Goal: Task Accomplishment & Management: Complete application form

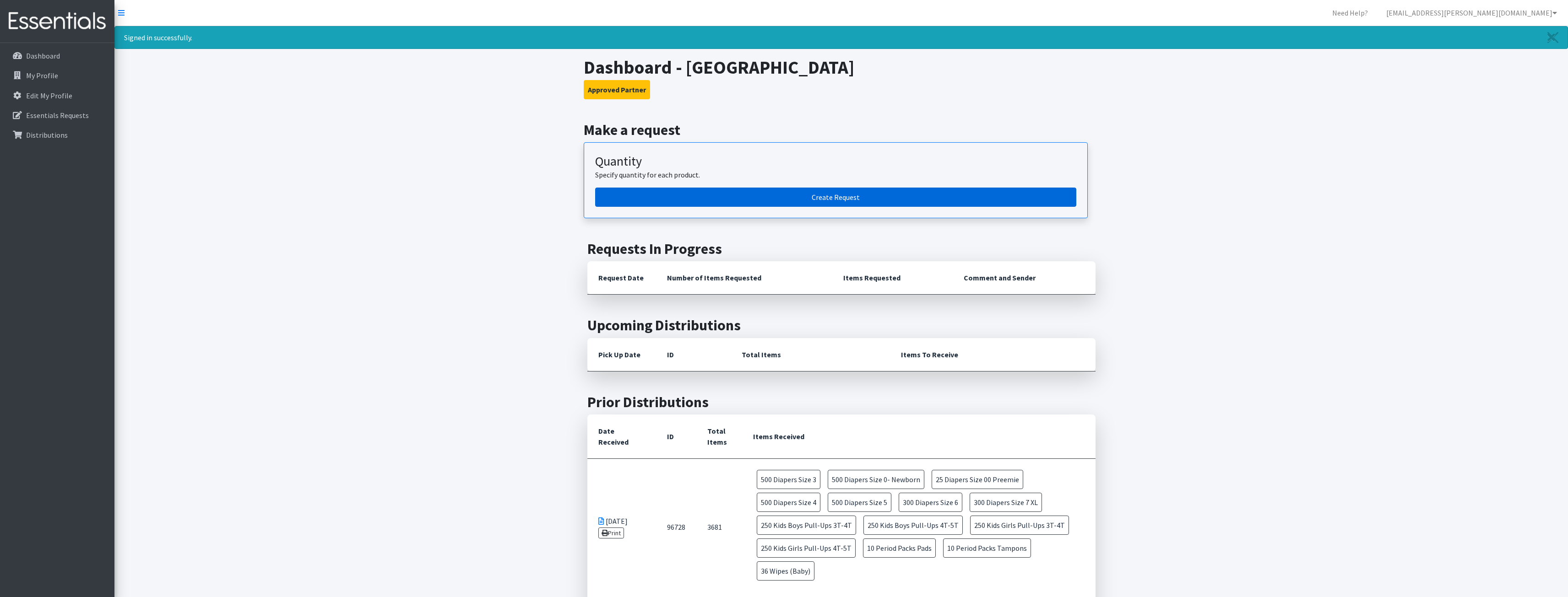
click at [833, 202] on link "Create Request" at bounding box center [835, 197] width 481 height 19
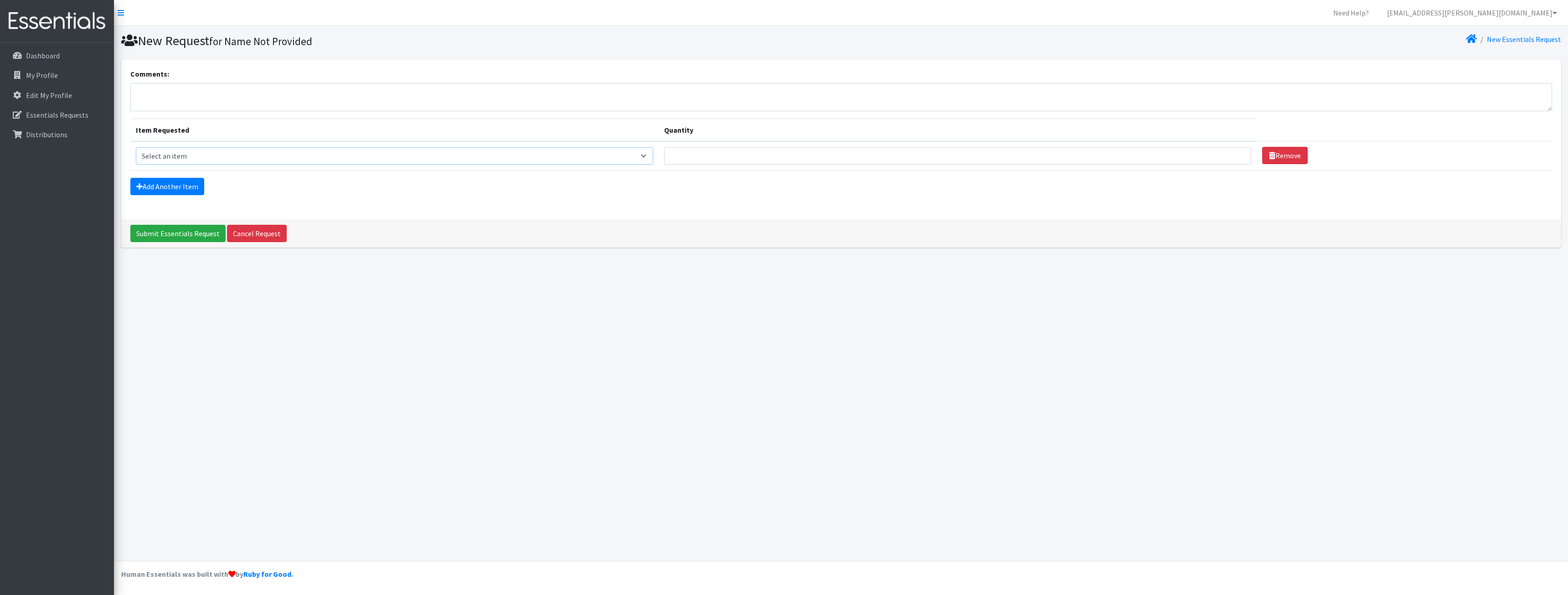
click at [267, 157] on select "Select an item Adult XXX Large Adult Large Adult XX Large Adult Medium Adult Sm…" at bounding box center [394, 156] width 518 height 17
click at [136, 147] on select "Select an item Adult XXX Large Adult Large Adult XX Large Adult Medium Adult Sm…" at bounding box center [394, 156] width 518 height 17
click at [254, 158] on select "Select an item Adult XXX Large Adult Large Adult XX Large Adult Medium Adult Sm…" at bounding box center [394, 156] width 518 height 17
select select "407"
click at [136, 147] on select "Select an item Adult XXX Large Adult Large Adult XX Large Adult Medium Adult Sm…" at bounding box center [394, 156] width 518 height 17
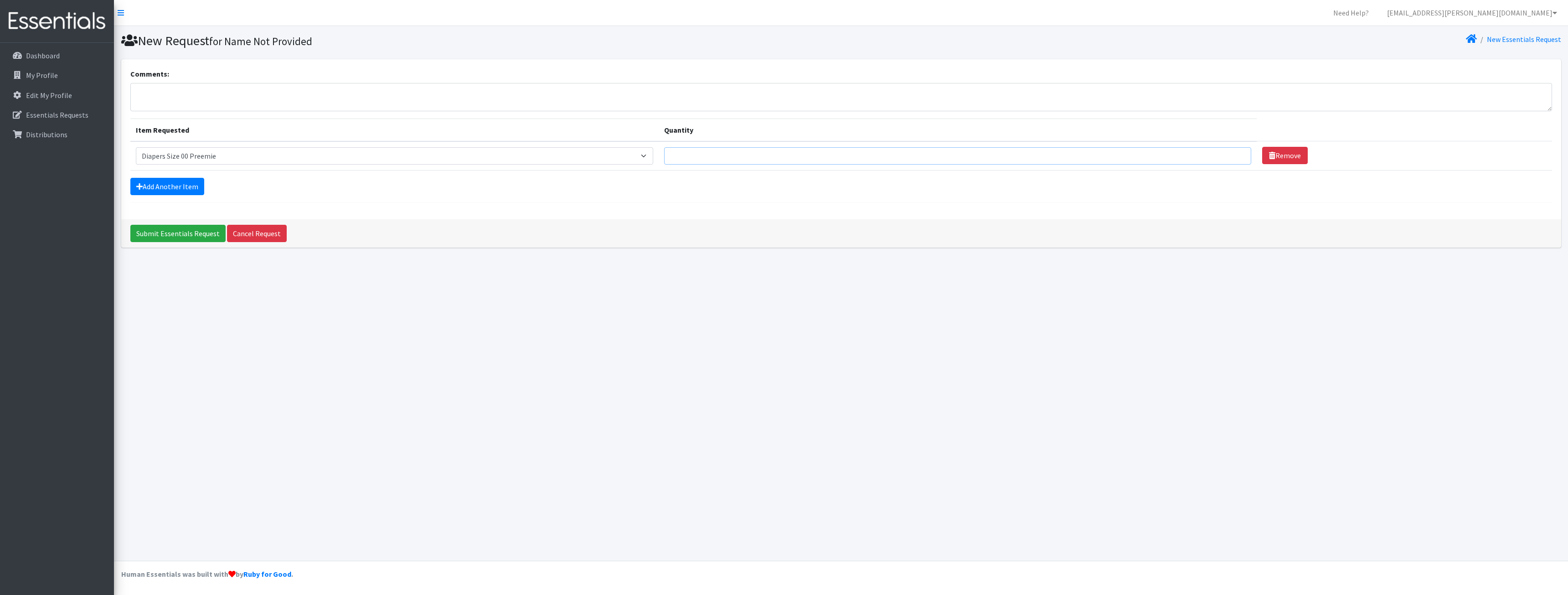
click at [743, 153] on input "Quantity" at bounding box center [957, 156] width 587 height 17
type input "30"
click at [153, 187] on link "Add Another Item" at bounding box center [167, 186] width 74 height 17
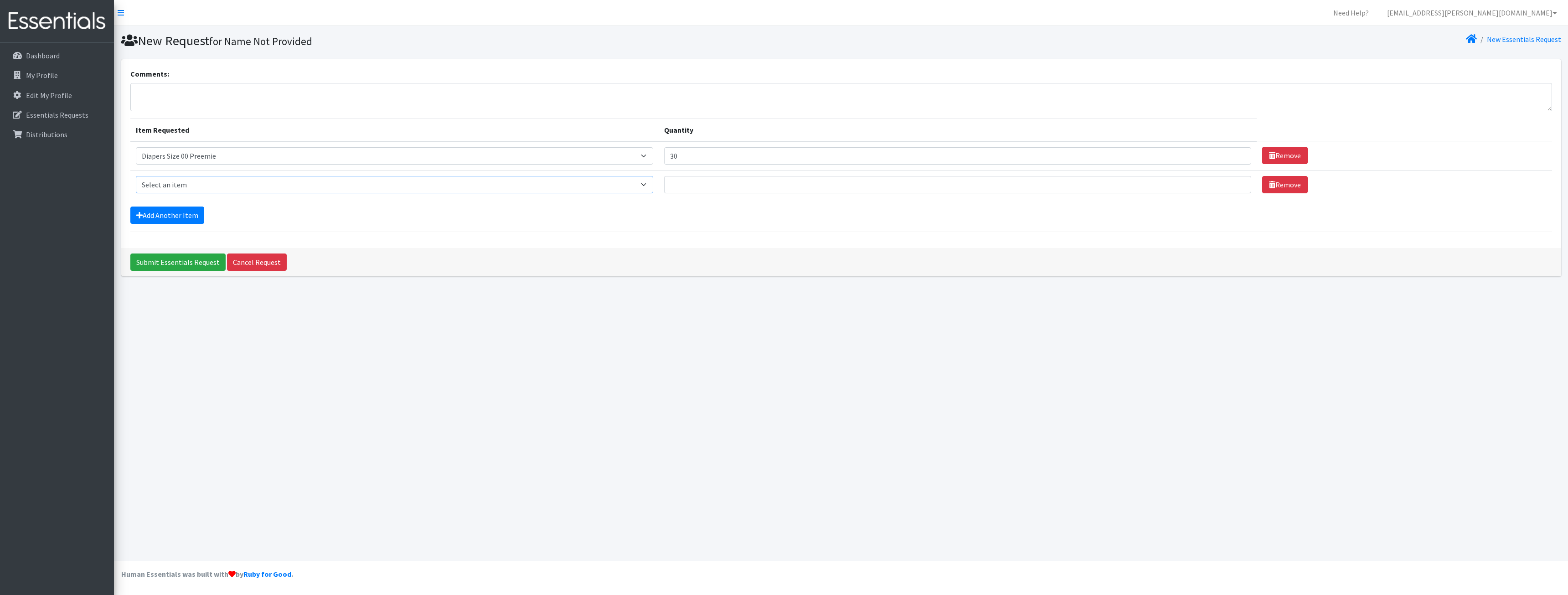
click at [181, 185] on select "Select an item Adult XXX Large Adult Large Adult XX Large Adult Medium Adult Sm…" at bounding box center [394, 185] width 518 height 17
select select "406"
click at [136, 176] on select "Select an item Adult XXX Large Adult Large Adult XX Large Adult Medium Adult Sm…" at bounding box center [394, 185] width 518 height 17
click at [778, 185] on input "Quantity" at bounding box center [957, 185] width 587 height 17
type input "500"
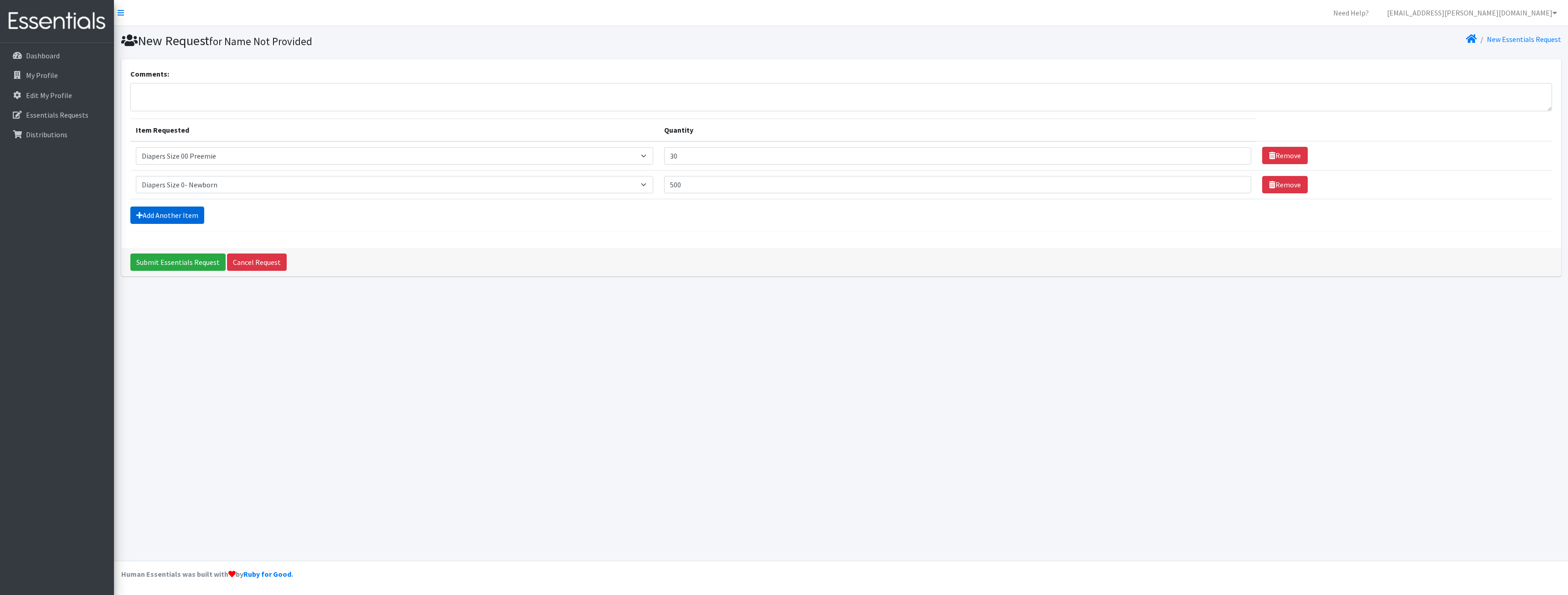
click at [150, 215] on link "Add Another Item" at bounding box center [167, 215] width 74 height 17
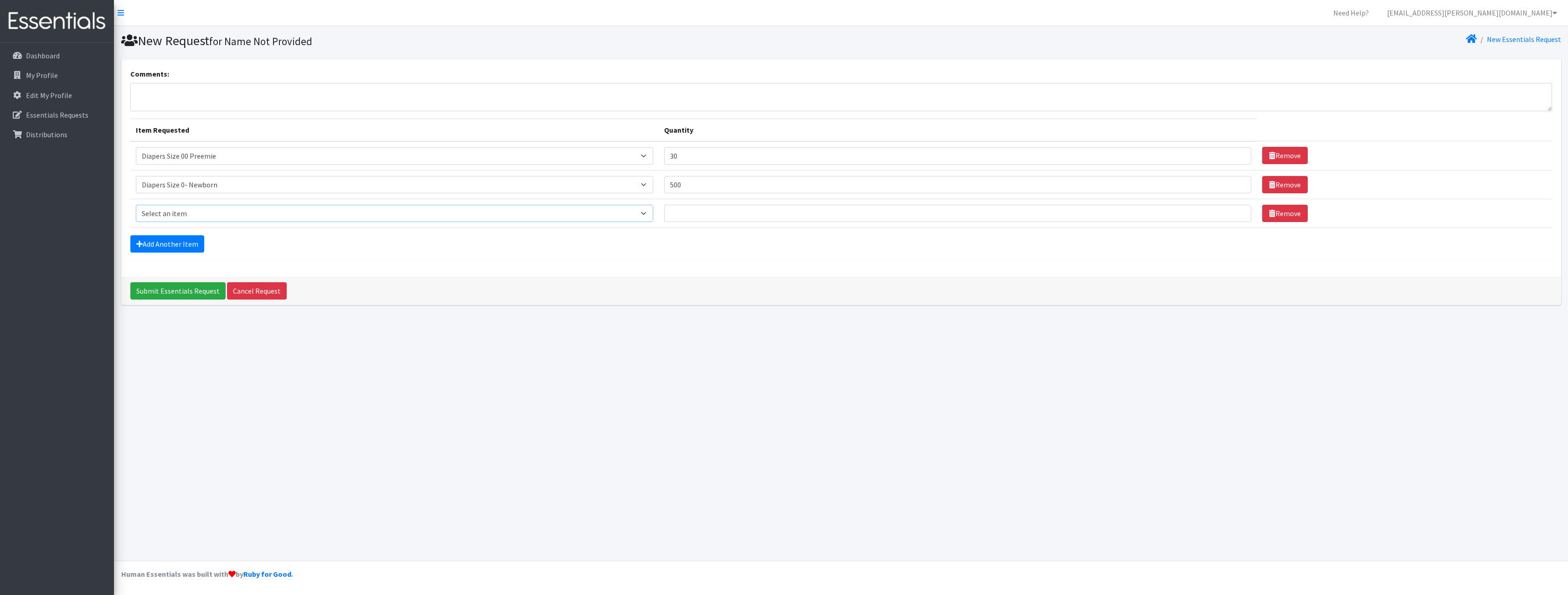
drag, startPoint x: 189, startPoint y: 212, endPoint x: 194, endPoint y: 220, distance: 9.4
click at [189, 212] on select "Select an item Adult XXX Large Adult Large Adult XX Large Adult Medium Adult Sm…" at bounding box center [394, 213] width 518 height 17
select select "428"
click at [136, 205] on select "Select an item Adult XXX Large Adult Large Adult XX Large Adult Medium Adult Sm…" at bounding box center [394, 213] width 518 height 17
drag, startPoint x: 719, startPoint y: 213, endPoint x: 715, endPoint y: 209, distance: 5.7
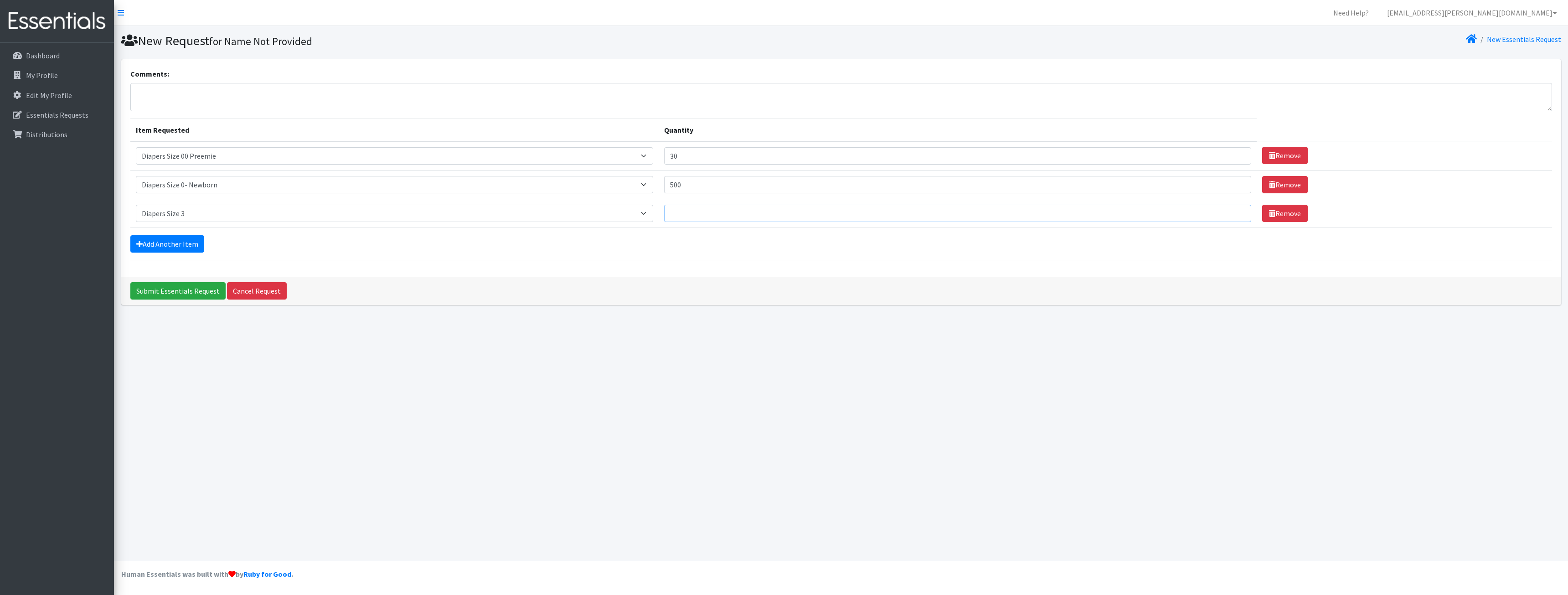
click at [718, 211] on input "Quantity" at bounding box center [957, 213] width 587 height 17
type input "500"
click at [175, 242] on link "Add Another Item" at bounding box center [167, 244] width 74 height 17
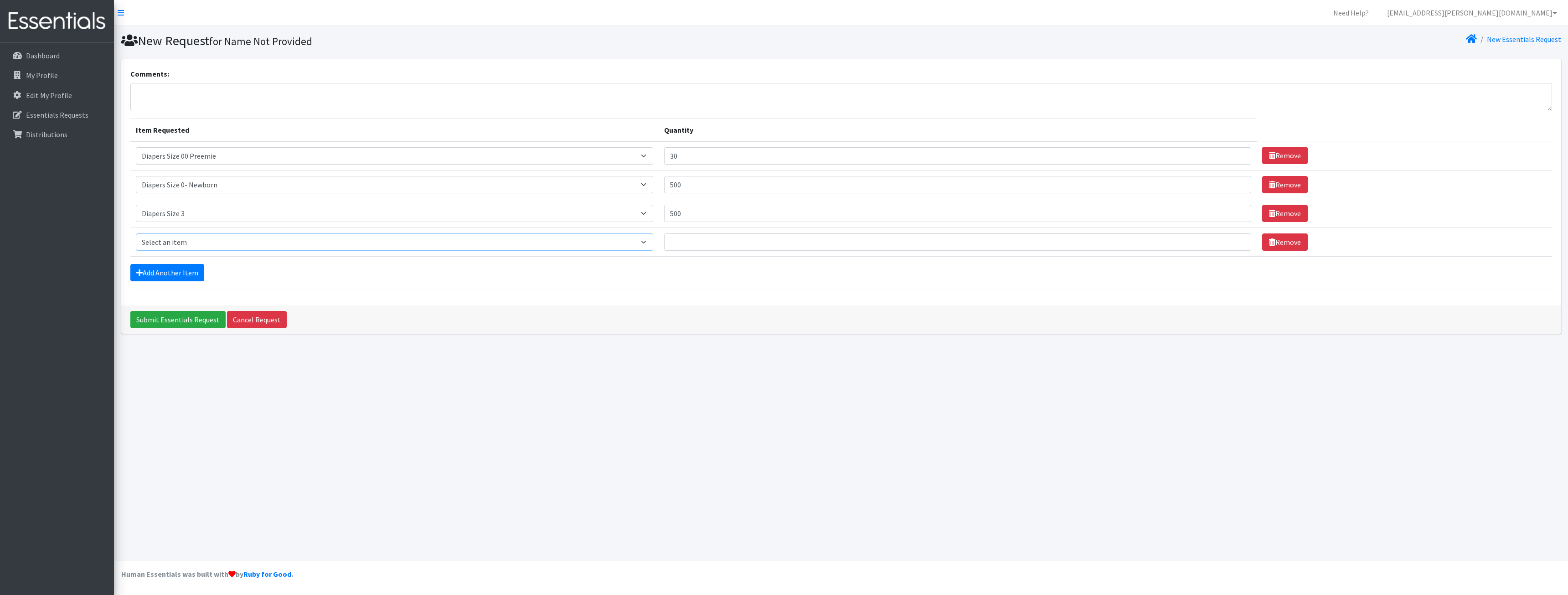
click at [175, 242] on select "Select an item Adult XXX Large Adult Large Adult XX Large Adult Medium Adult Sm…" at bounding box center [394, 242] width 518 height 17
select select "414"
click at [136, 233] on select "Select an item Adult XXX Large Adult Large Adult XX Large Adult Medium Adult Sm…" at bounding box center [394, 242] width 518 height 17
click at [698, 245] on input "Quantity" at bounding box center [957, 242] width 587 height 17
type input "500"
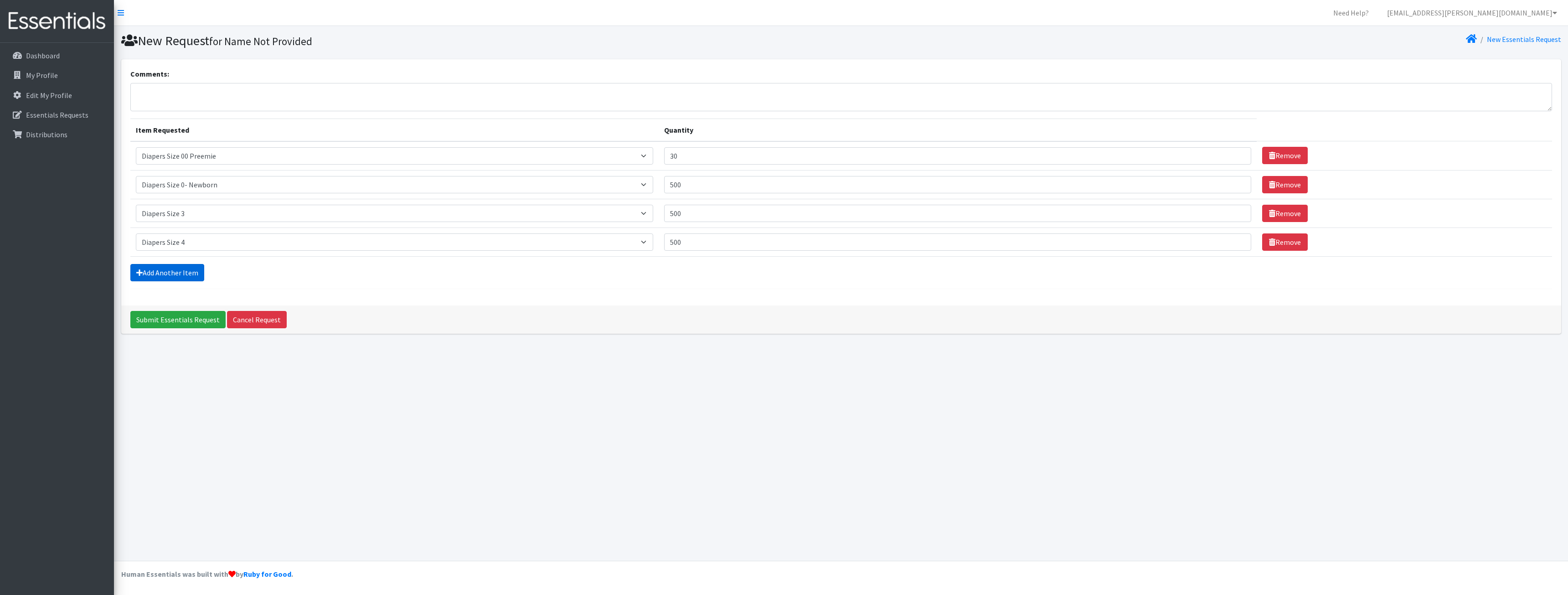
click at [188, 276] on link "Add Another Item" at bounding box center [167, 273] width 74 height 17
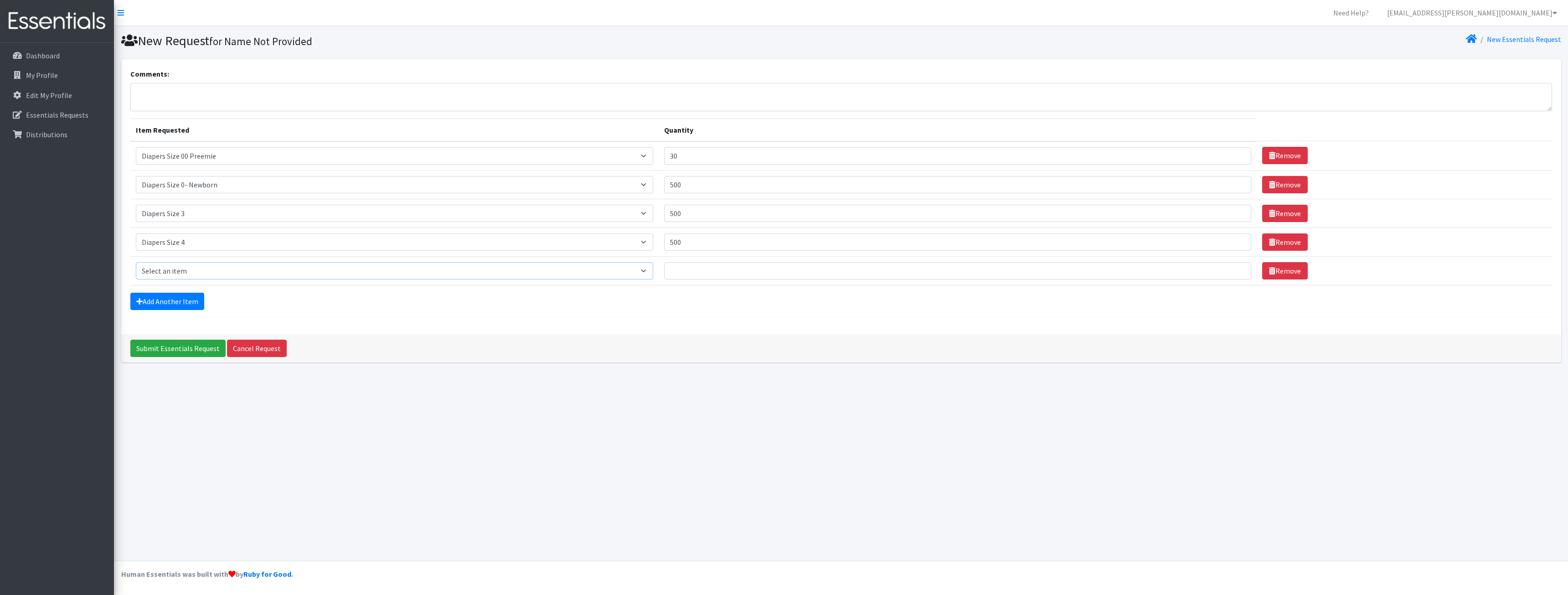
drag, startPoint x: 183, startPoint y: 273, endPoint x: 186, endPoint y: 279, distance: 6.7
click at [183, 273] on select "Select an item Adult XXX Large Adult Large Adult XX Large Adult Medium Adult Sm…" at bounding box center [394, 271] width 518 height 17
select select "415"
click at [136, 262] on select "Select an item Adult XXX Large Adult Large Adult XX Large Adult Medium Adult Sm…" at bounding box center [394, 271] width 518 height 17
click at [761, 279] on input "Quantity" at bounding box center [957, 271] width 587 height 17
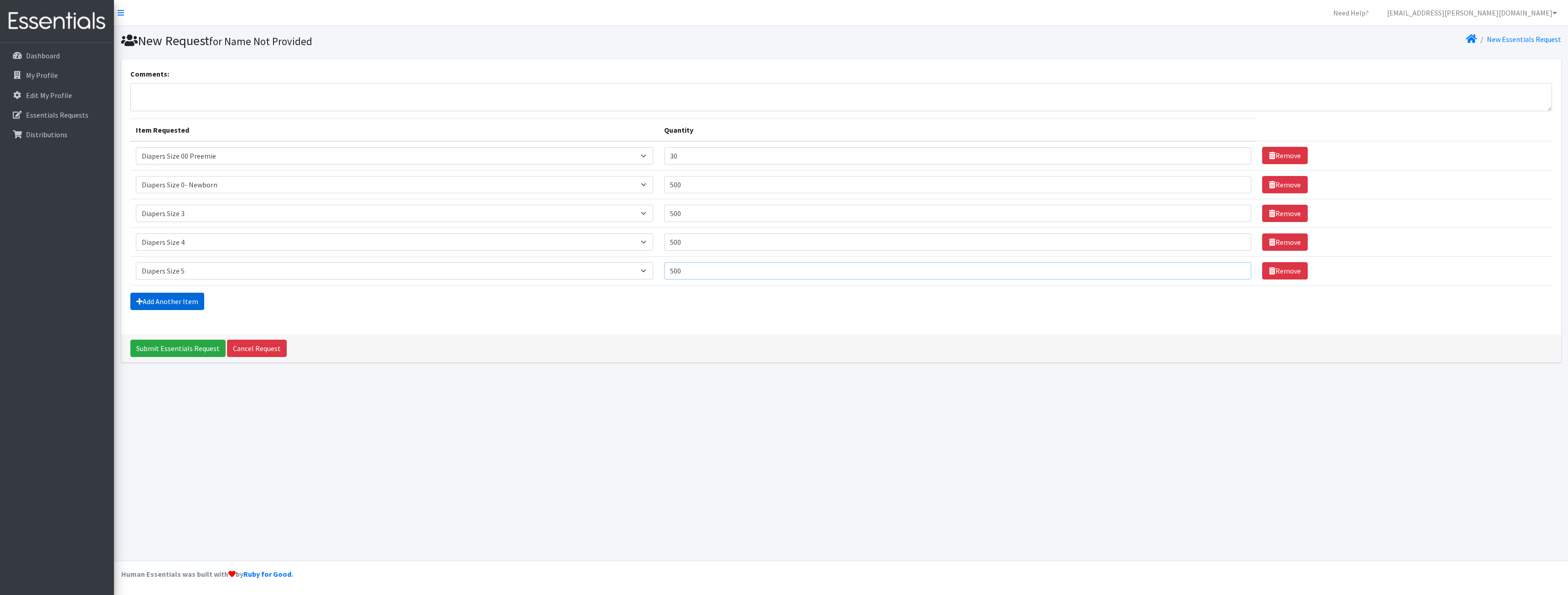
type input "500"
click at [194, 302] on link "Add Another Item" at bounding box center [167, 301] width 74 height 17
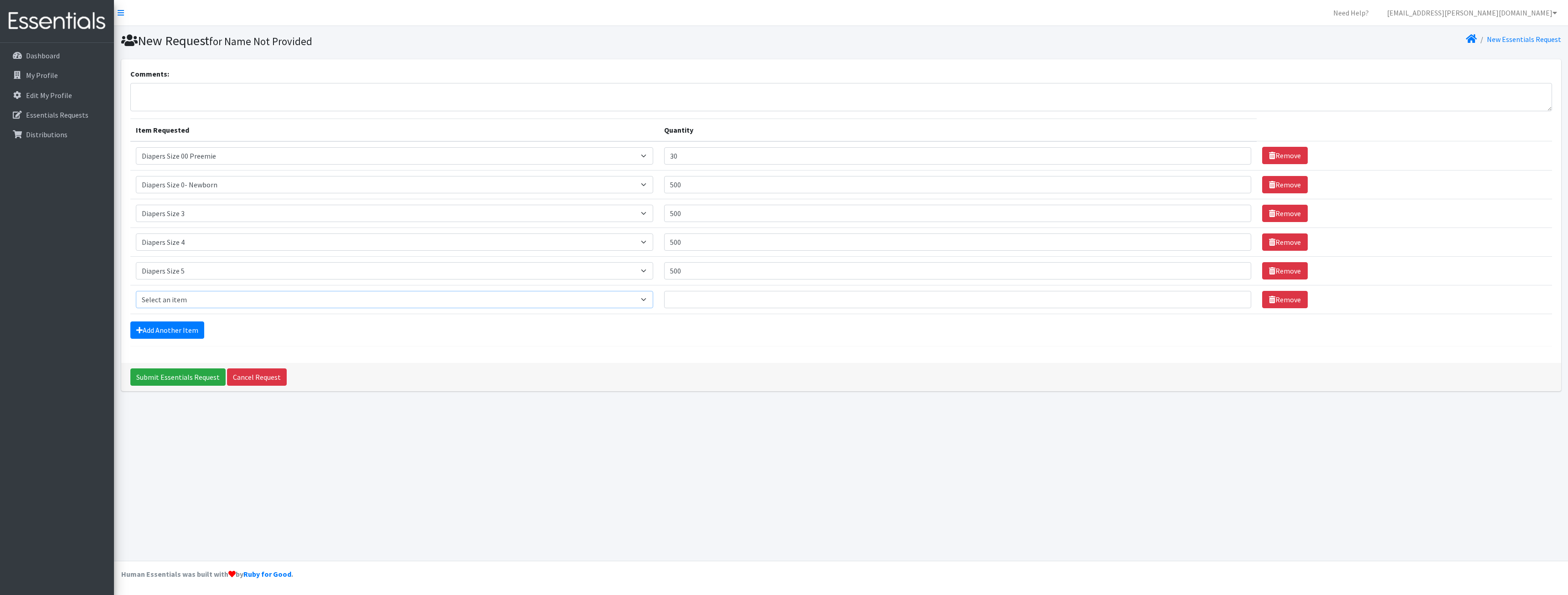
click at [201, 300] on select "Select an item Adult XXX Large Adult Large Adult XX Large Adult Medium Adult Sm…" at bounding box center [394, 300] width 518 height 17
select select "417"
click at [136, 291] on select "Select an item Adult XXX Large Adult Large Adult XX Large Adult Medium Adult Sm…" at bounding box center [394, 300] width 518 height 17
click at [706, 294] on input "Quantity" at bounding box center [957, 300] width 587 height 17
type input "300"
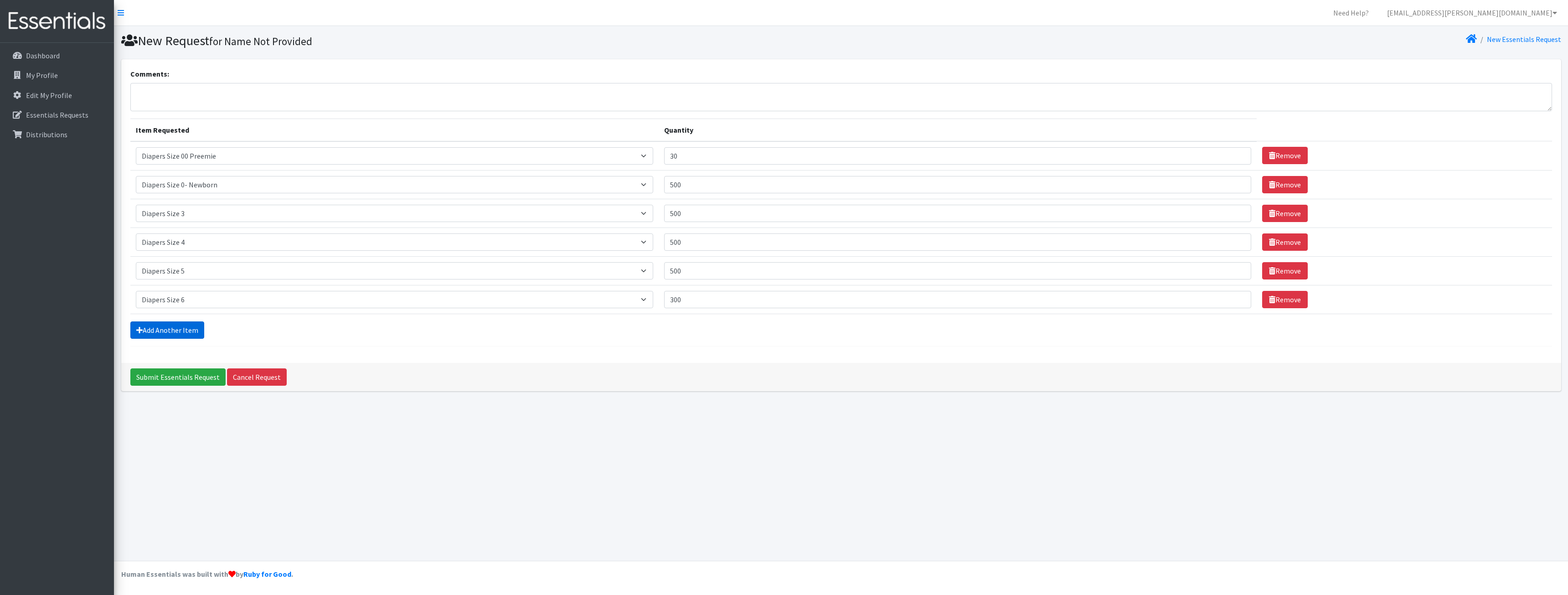
click at [158, 327] on link "Add Another Item" at bounding box center [167, 330] width 74 height 17
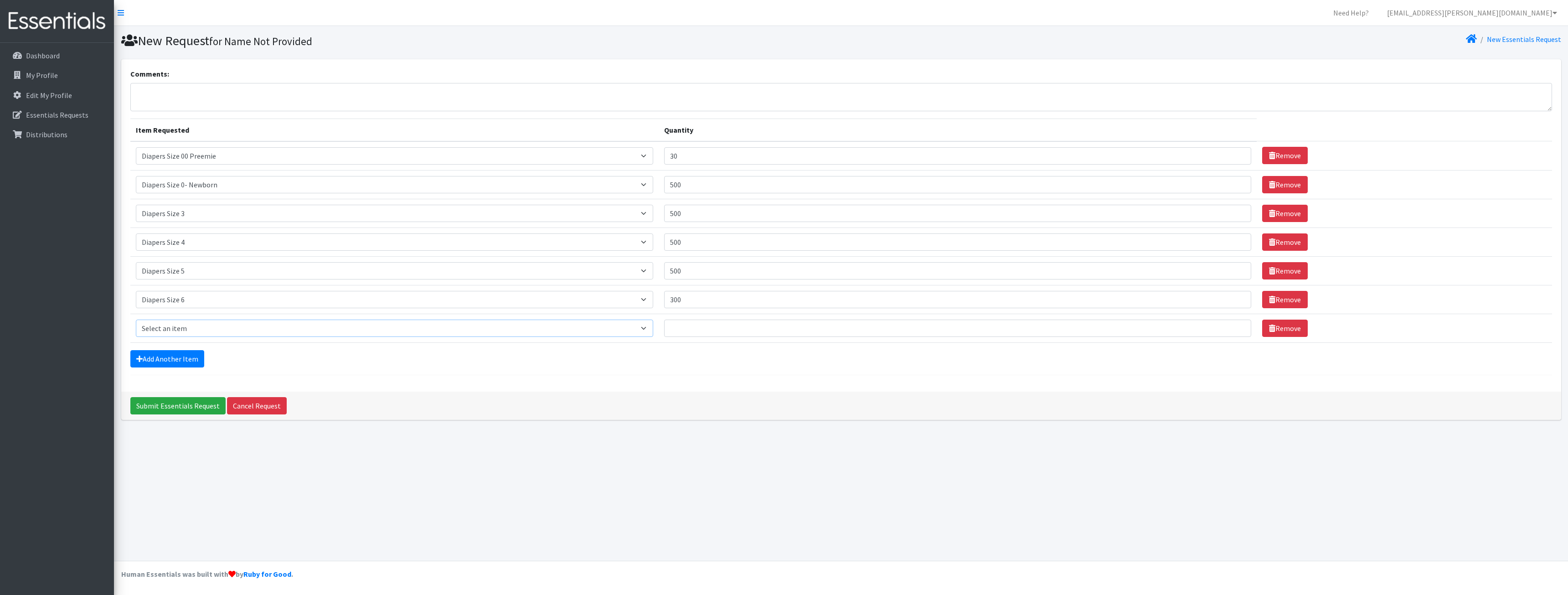
click at [184, 320] on select "Select an item Adult XXX Large Adult Large Adult XX Large Adult Medium Adult Sm…" at bounding box center [394, 328] width 518 height 17
select select "4739"
click at [136, 320] on select "Select an item Adult XXX Large Adult Large Adult XX Large Adult Medium Adult Sm…" at bounding box center [394, 328] width 518 height 17
click at [698, 328] on input "Quantity" at bounding box center [957, 328] width 587 height 17
type input "300"
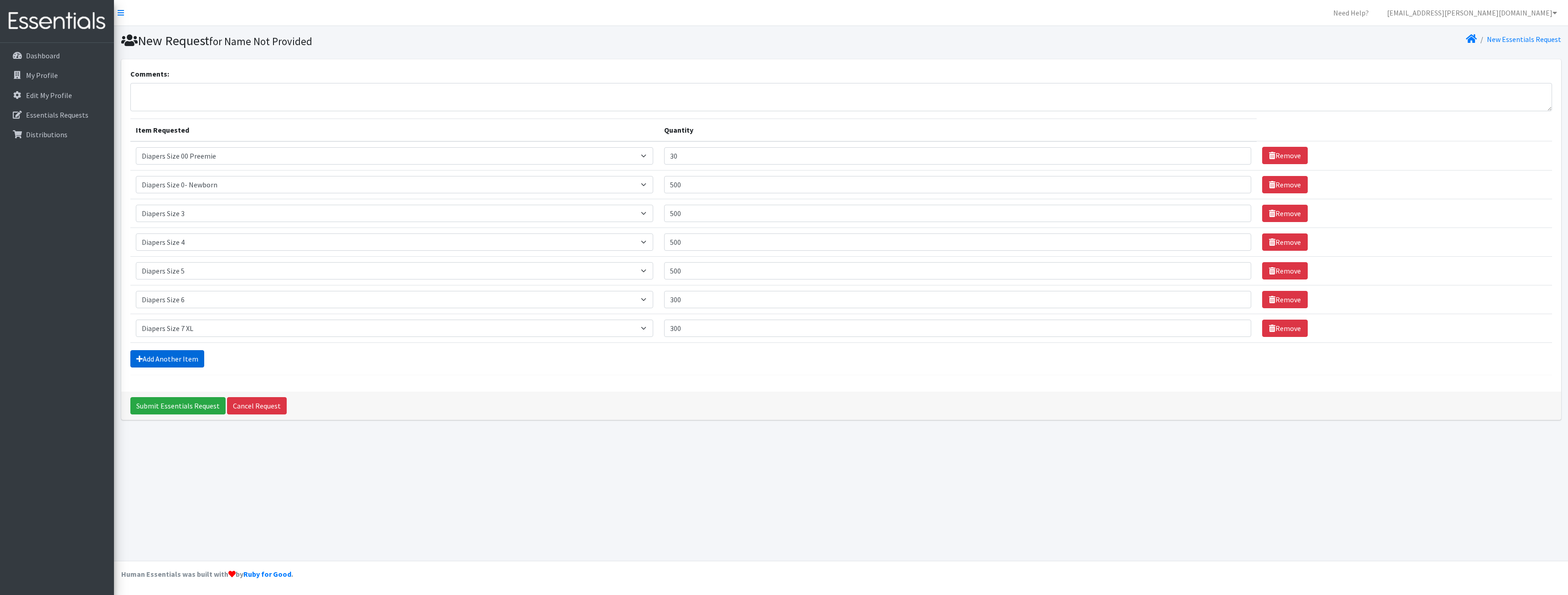
click at [176, 360] on link "Add Another Item" at bounding box center [167, 359] width 74 height 17
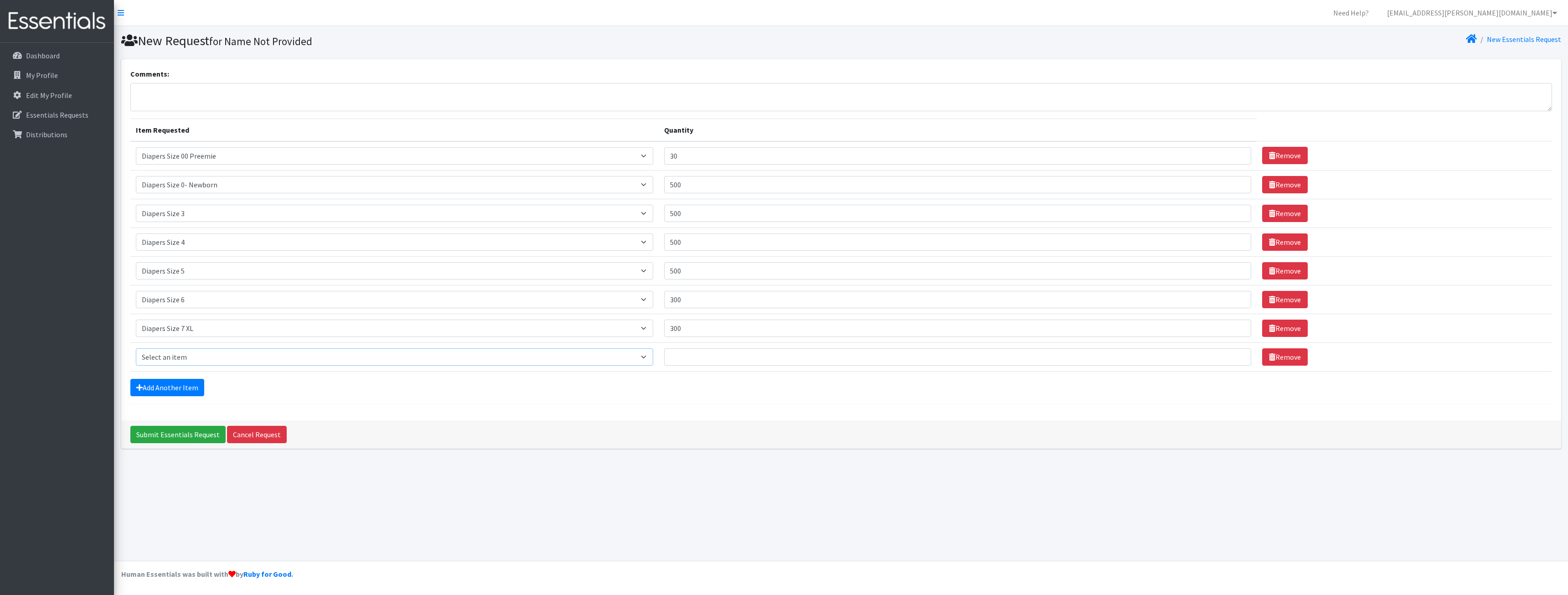
click at [192, 360] on select "Select an item Adult XXX Large Adult Large Adult XX Large Adult Medium Adult Sm…" at bounding box center [394, 357] width 518 height 17
select select "2927"
click at [136, 348] on select "Select an item Adult XXX Large Adult Large Adult XX Large Adult Medium Adult Sm…" at bounding box center [394, 357] width 518 height 17
click at [705, 357] on input "Quantity" at bounding box center [957, 357] width 587 height 17
type input "240"
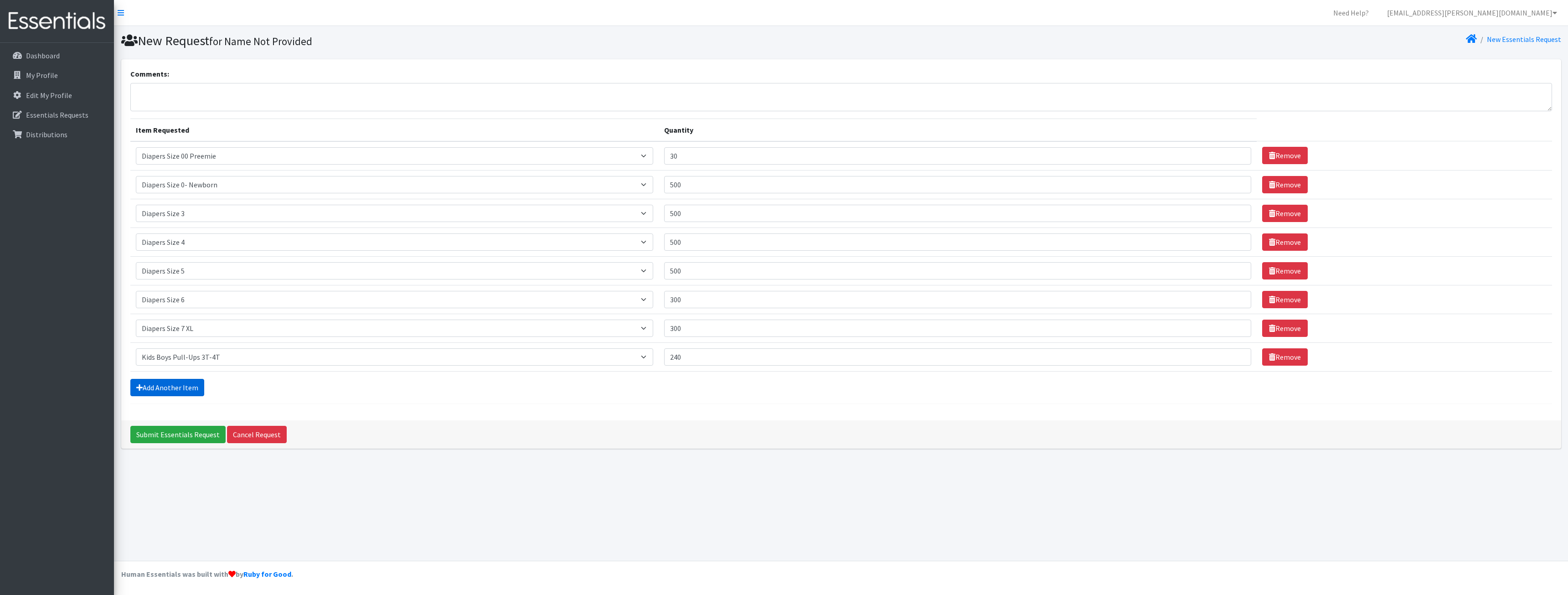
click at [170, 388] on link "Add Another Item" at bounding box center [167, 387] width 74 height 17
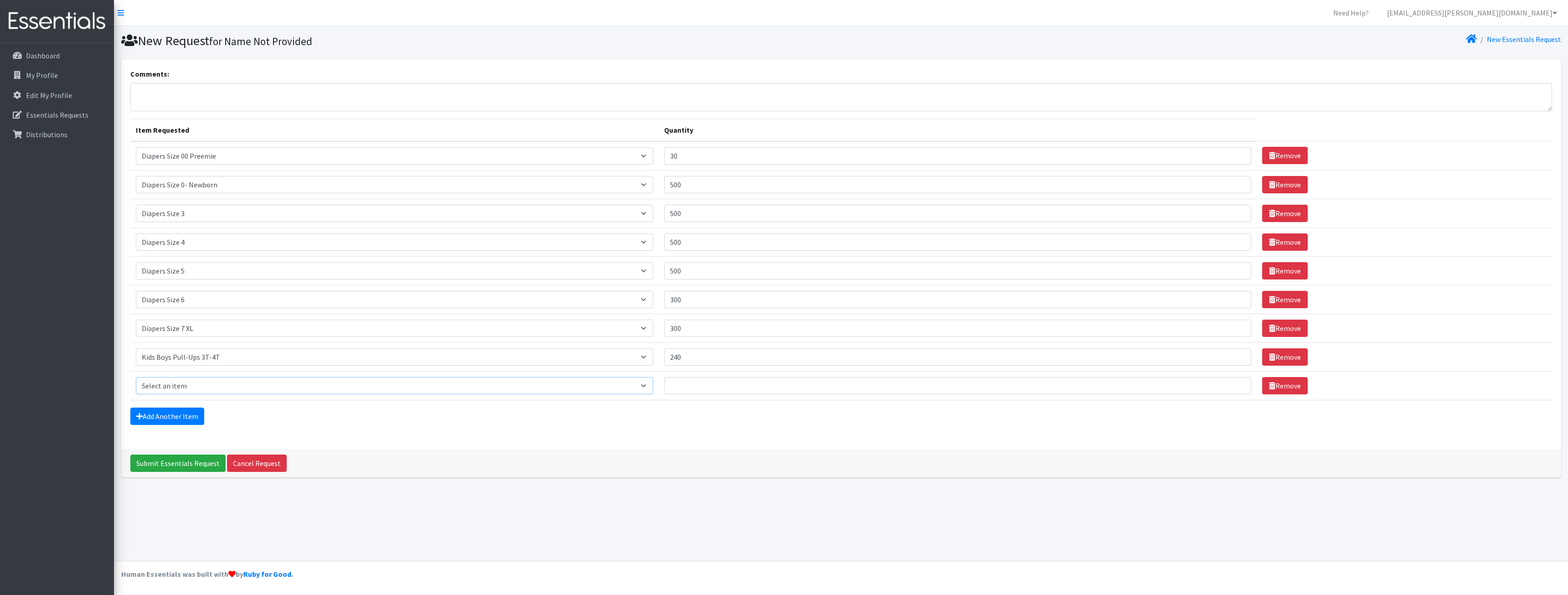
click at [194, 387] on select "Select an item Adult XXX Large Adult Large Adult XX Large Adult Medium Adult Sm…" at bounding box center [394, 386] width 518 height 17
select select "2926"
click at [136, 377] on select "Select an item Adult XXX Large Adult Large Adult XX Large Adult Medium Adult Sm…" at bounding box center [394, 386] width 518 height 17
click at [696, 391] on input "Quantity" at bounding box center [957, 386] width 587 height 17
type input "240"
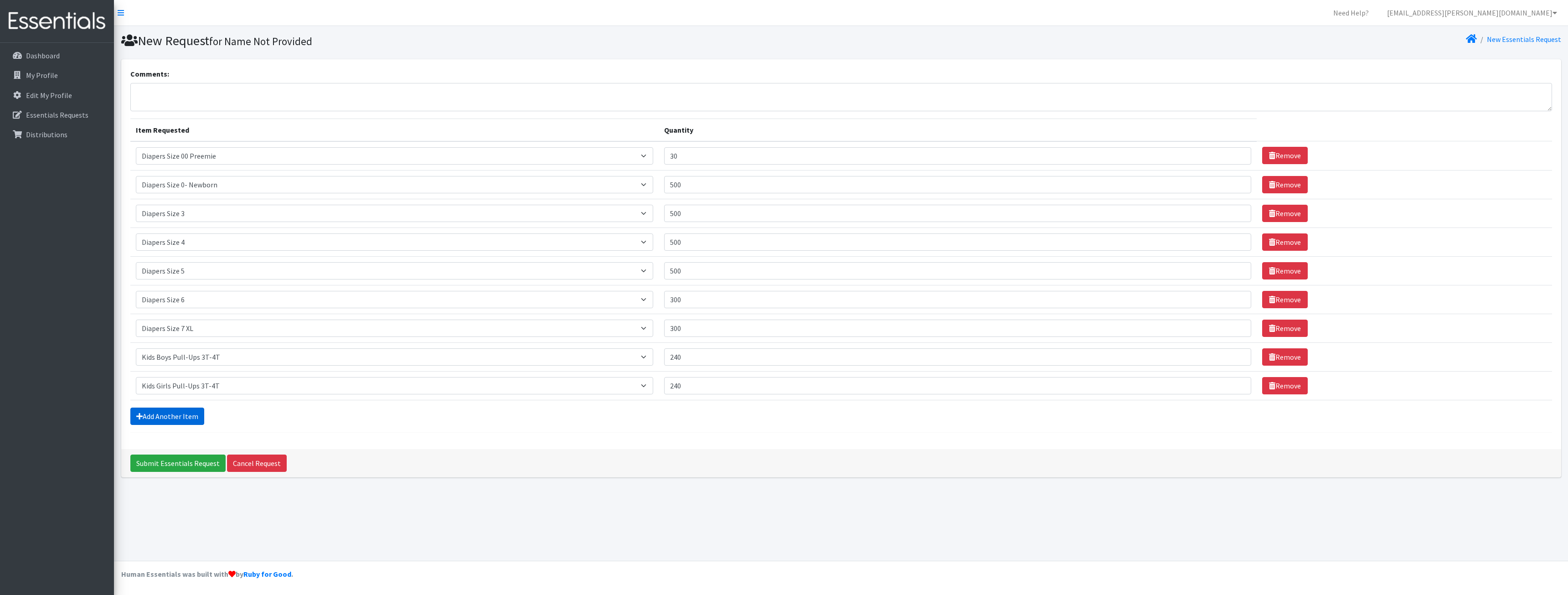
click at [170, 414] on link "Add Another Item" at bounding box center [167, 416] width 74 height 17
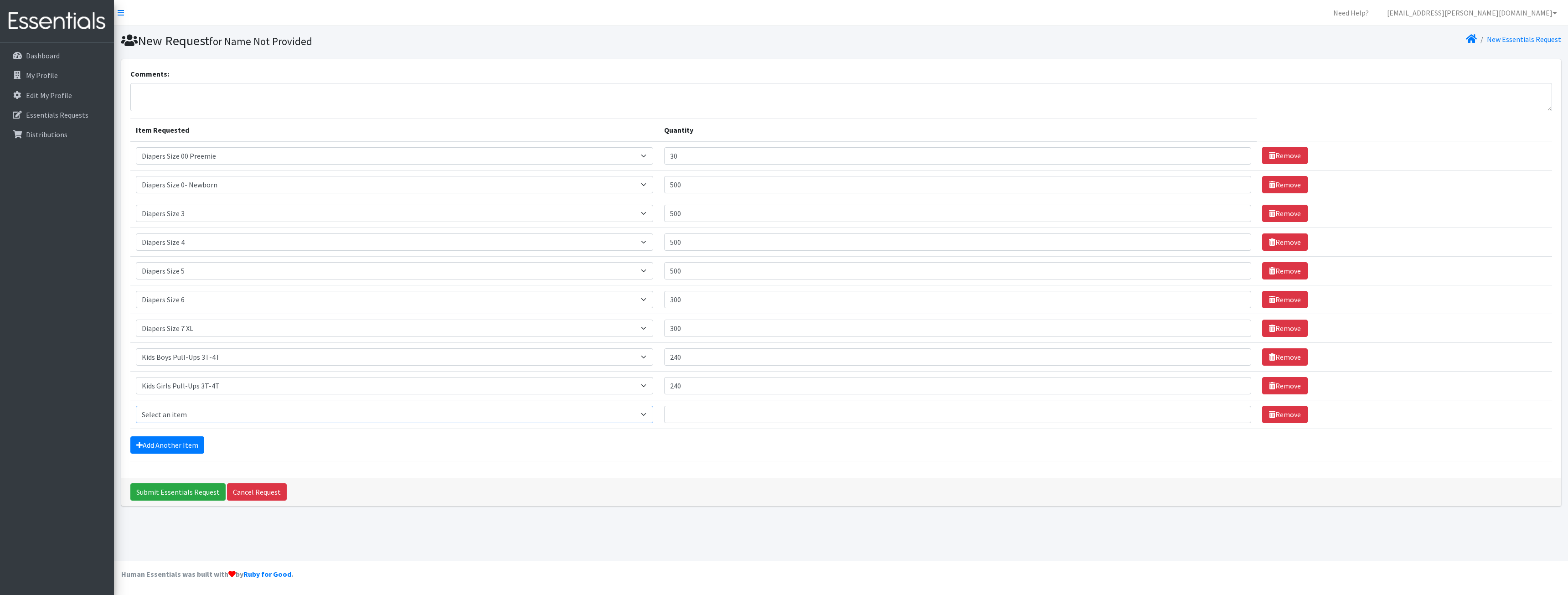
click at [195, 418] on select "Select an item Adult XXX Large Adult Large Adult XX Large Adult Medium Adult Sm…" at bounding box center [394, 414] width 518 height 17
select select "2929"
click at [136, 406] on select "Select an item Adult XXX Large Adult Large Adult XX Large Adult Medium Adult Sm…" at bounding box center [394, 414] width 518 height 17
click at [722, 416] on input "Quantity" at bounding box center [957, 414] width 587 height 17
type input "240"
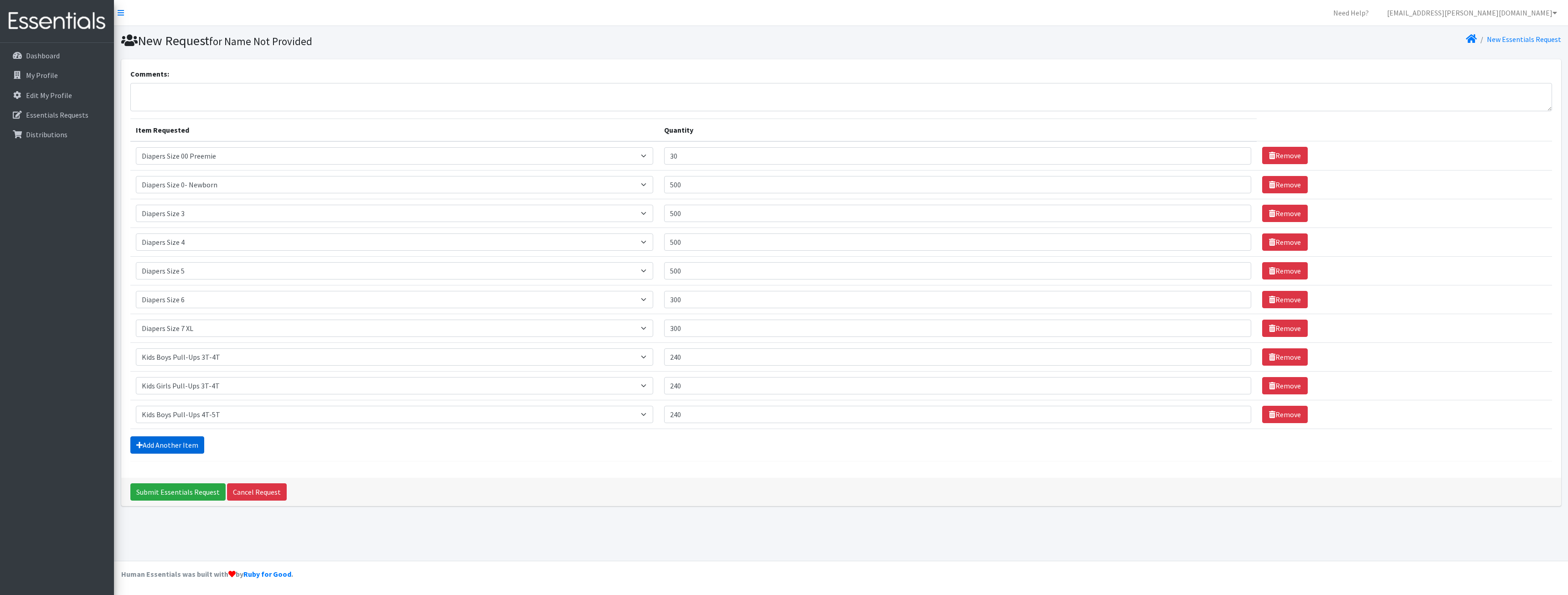
click at [158, 444] on link "Add Another Item" at bounding box center [167, 445] width 74 height 17
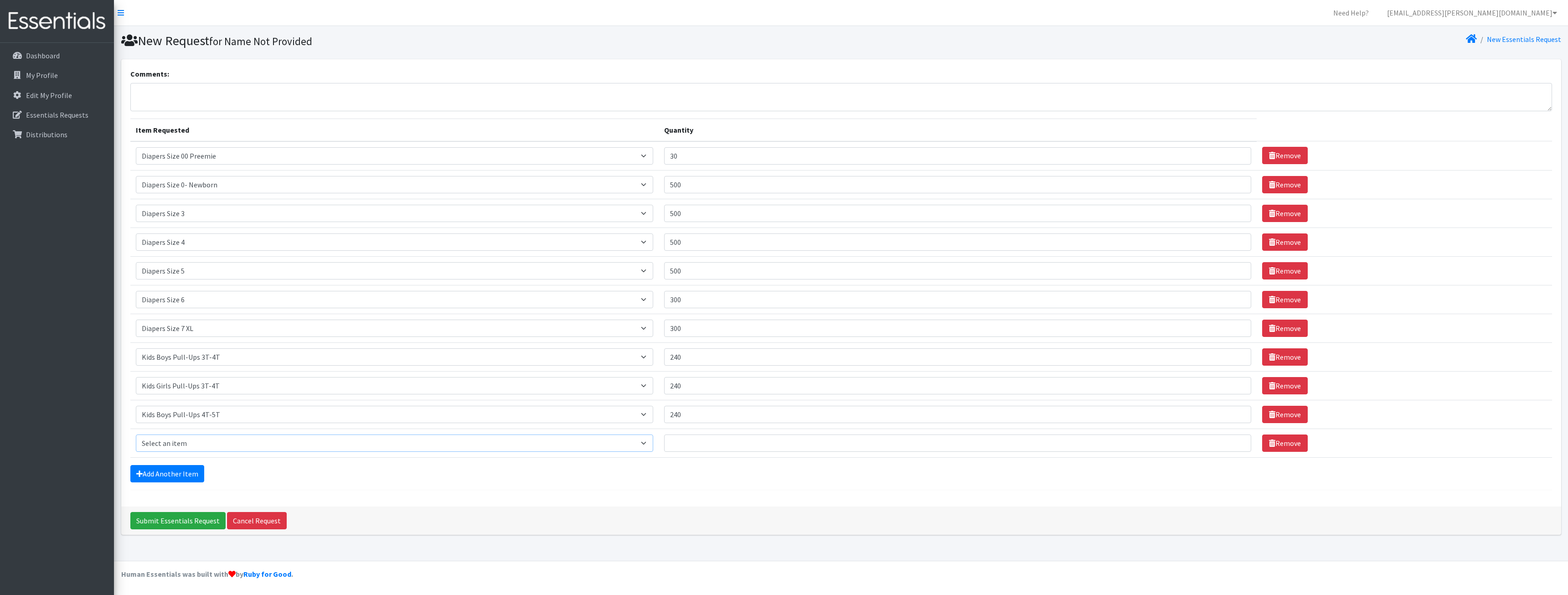
click at [191, 444] on select "Select an item Adult XXX Large Adult Large Adult XX Large Adult Medium Adult Sm…" at bounding box center [394, 443] width 518 height 17
click at [192, 442] on select "Select an item Adult XXX Large Adult Large Adult XX Large Adult Medium Adult Sm…" at bounding box center [394, 443] width 518 height 17
select select "2928"
click at [136, 435] on select "Select an item Adult XXX Large Adult Large Adult XX Large Adult Medium Adult Sm…" at bounding box center [394, 443] width 518 height 17
click at [691, 446] on input "Quantity" at bounding box center [957, 443] width 587 height 17
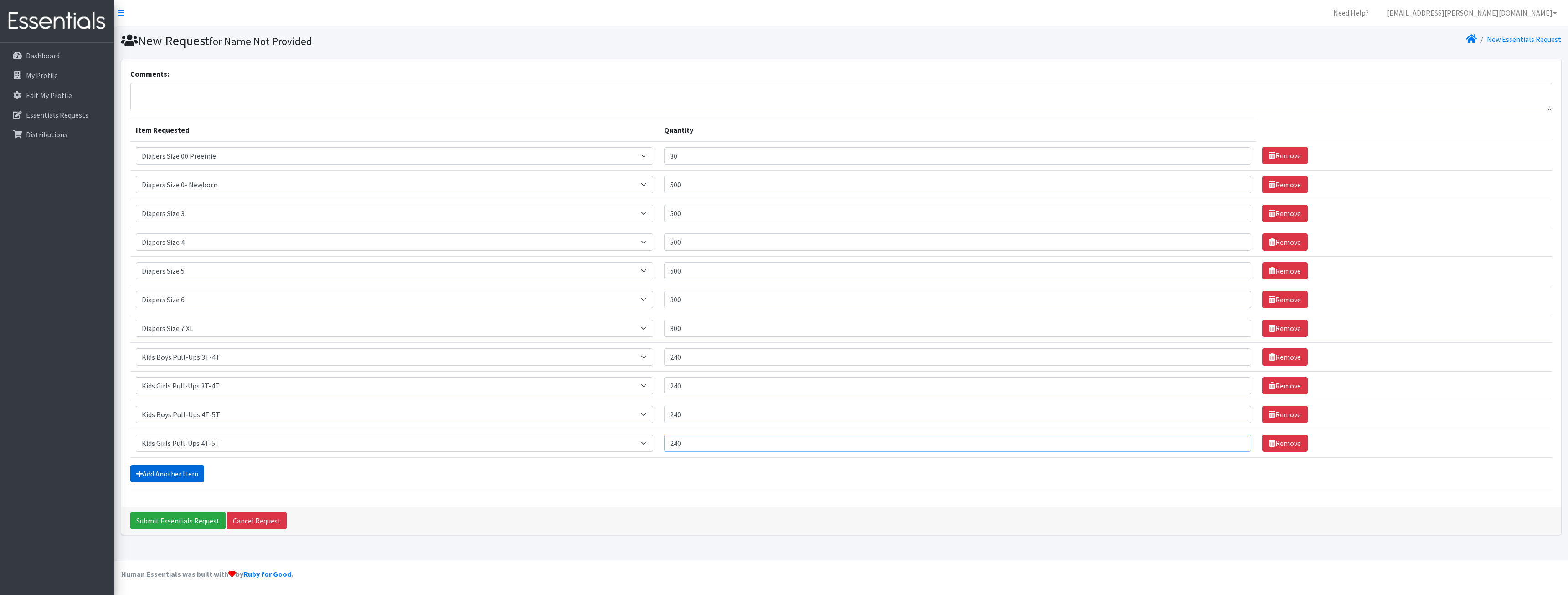
type input "240"
click at [183, 476] on link "Add Another Item" at bounding box center [167, 474] width 74 height 17
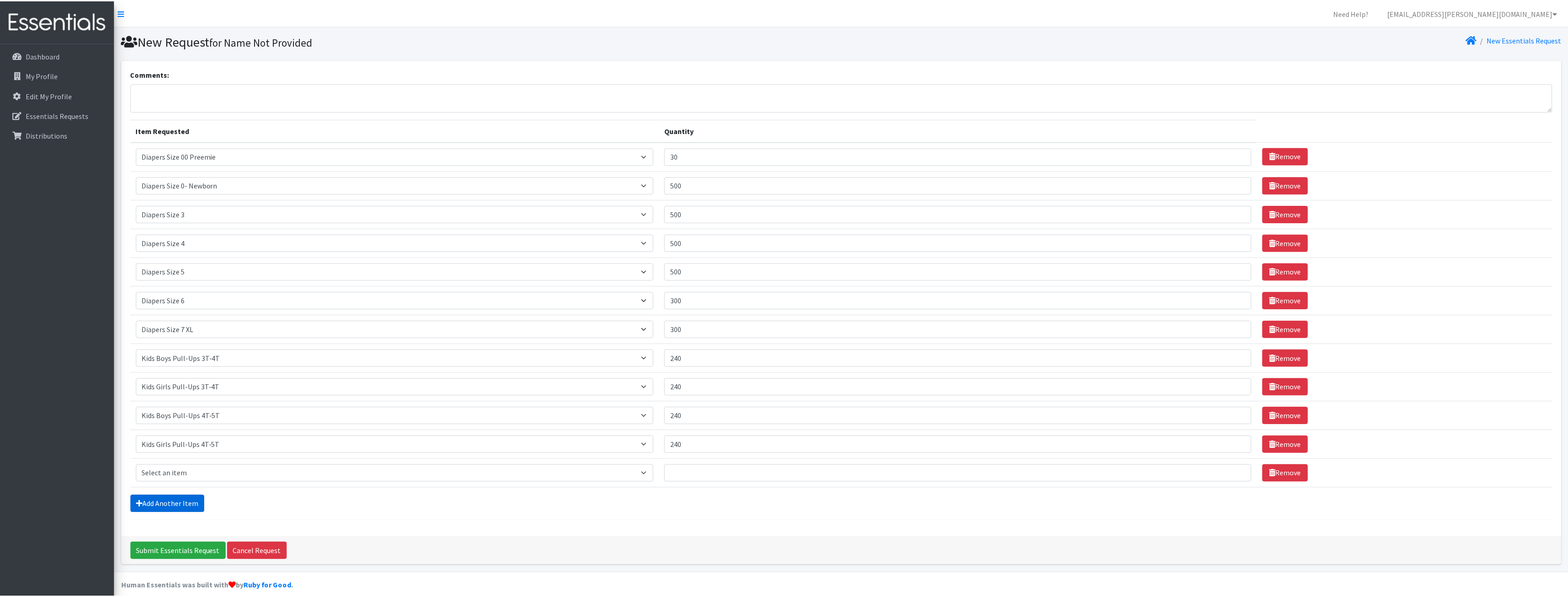
scroll to position [10, 0]
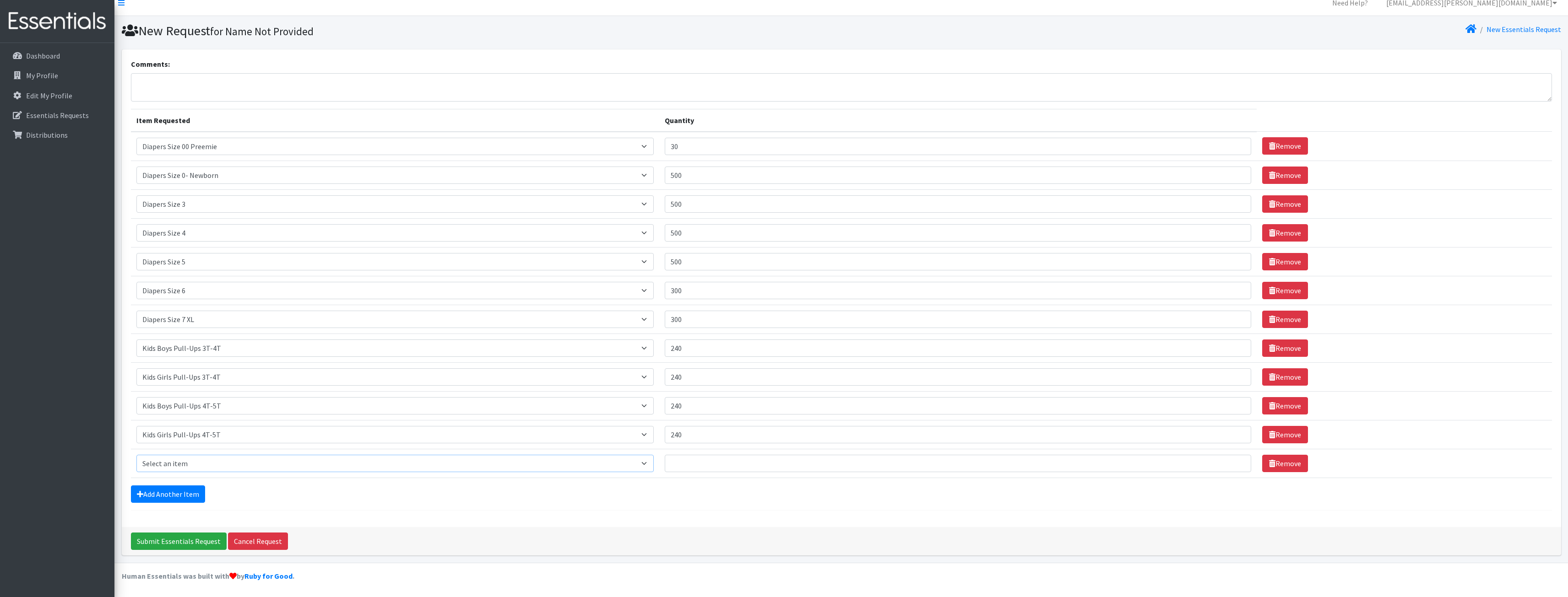
click at [188, 464] on select "Select an item Adult XXX Large Adult Large Adult XX Large Adult Medium Adult Sm…" at bounding box center [395, 463] width 517 height 17
select select "11444"
click at [136, 455] on select "Select an item Adult XXX Large Adult Large Adult XX Large Adult Medium Adult Sm…" at bounding box center [395, 463] width 517 height 17
click at [745, 464] on input "Quantity" at bounding box center [957, 463] width 586 height 17
type input "10"
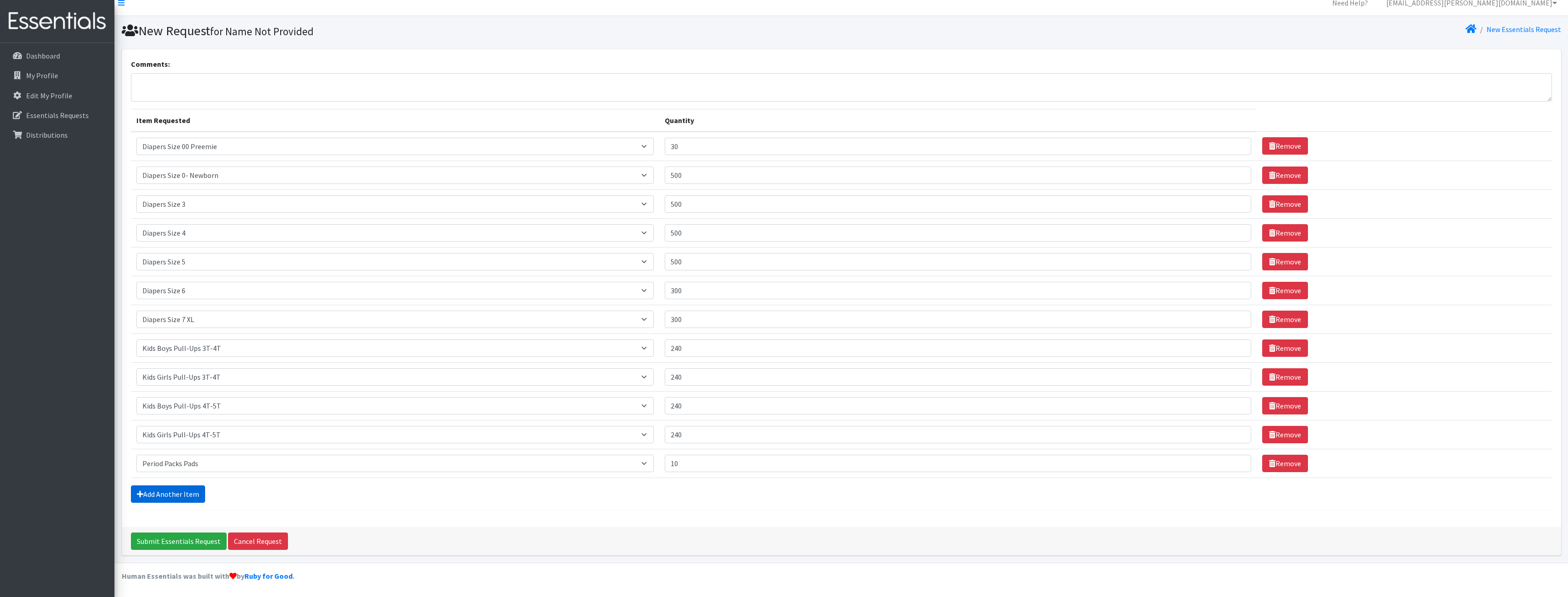
click at [165, 489] on link "Add Another Item" at bounding box center [167, 494] width 74 height 17
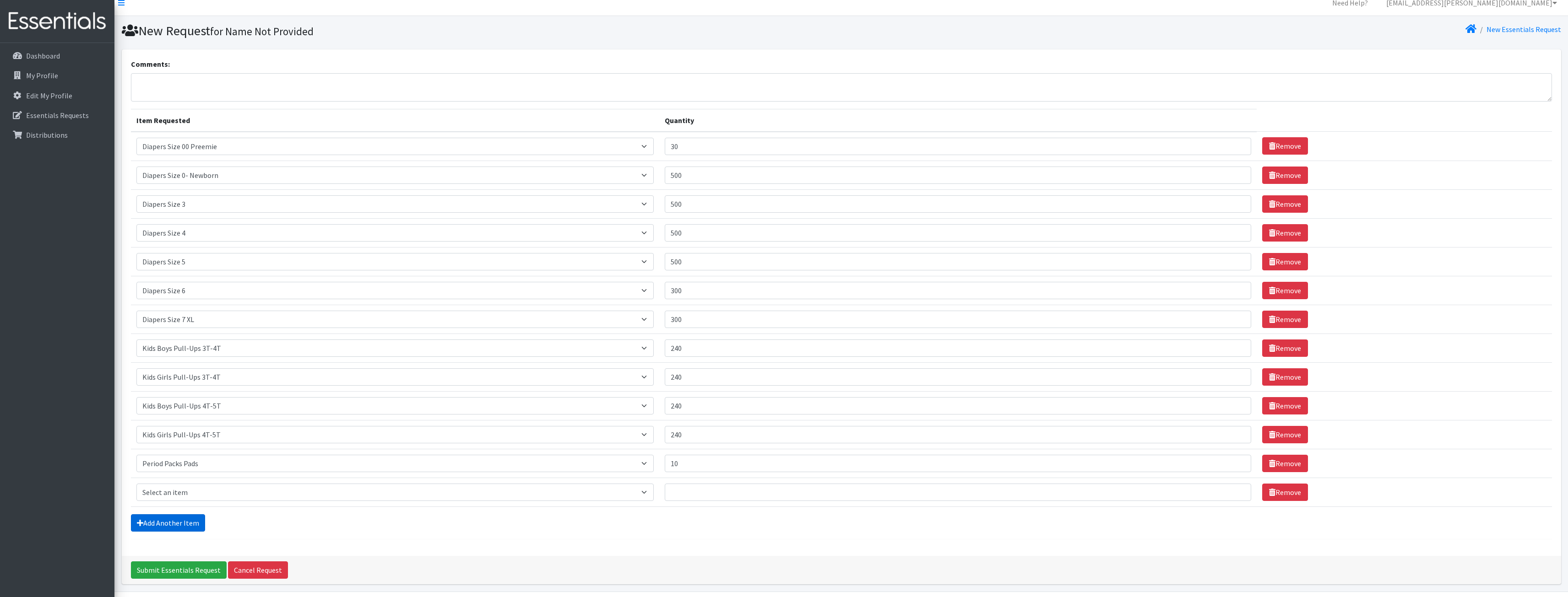
scroll to position [39, 0]
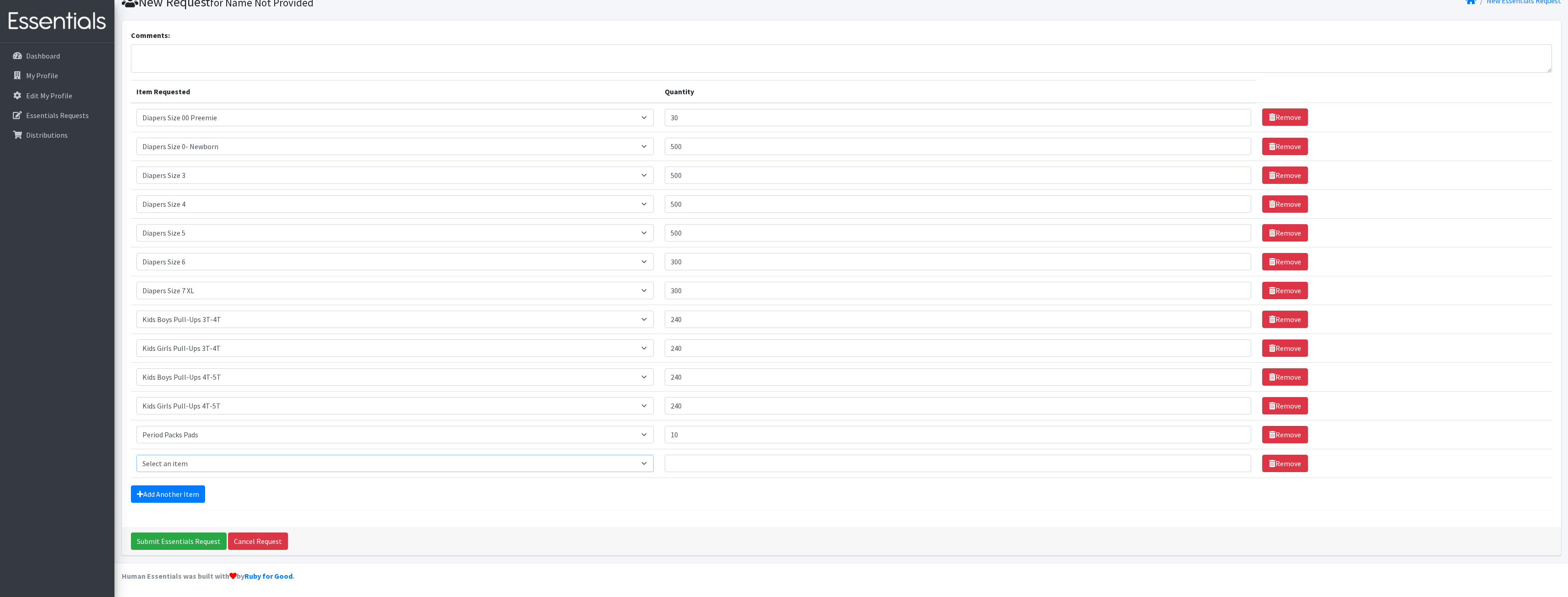
click at [186, 460] on select "Select an item Adult XXX Large Adult Large Adult XX Large Adult Medium Adult Sm…" at bounding box center [395, 463] width 517 height 17
select select "11445"
click at [136, 455] on select "Select an item Adult XXX Large Adult Large Adult XX Large Adult Medium Adult Sm…" at bounding box center [395, 463] width 517 height 17
click at [702, 464] on input "Quantity" at bounding box center [957, 463] width 586 height 17
type input "10"
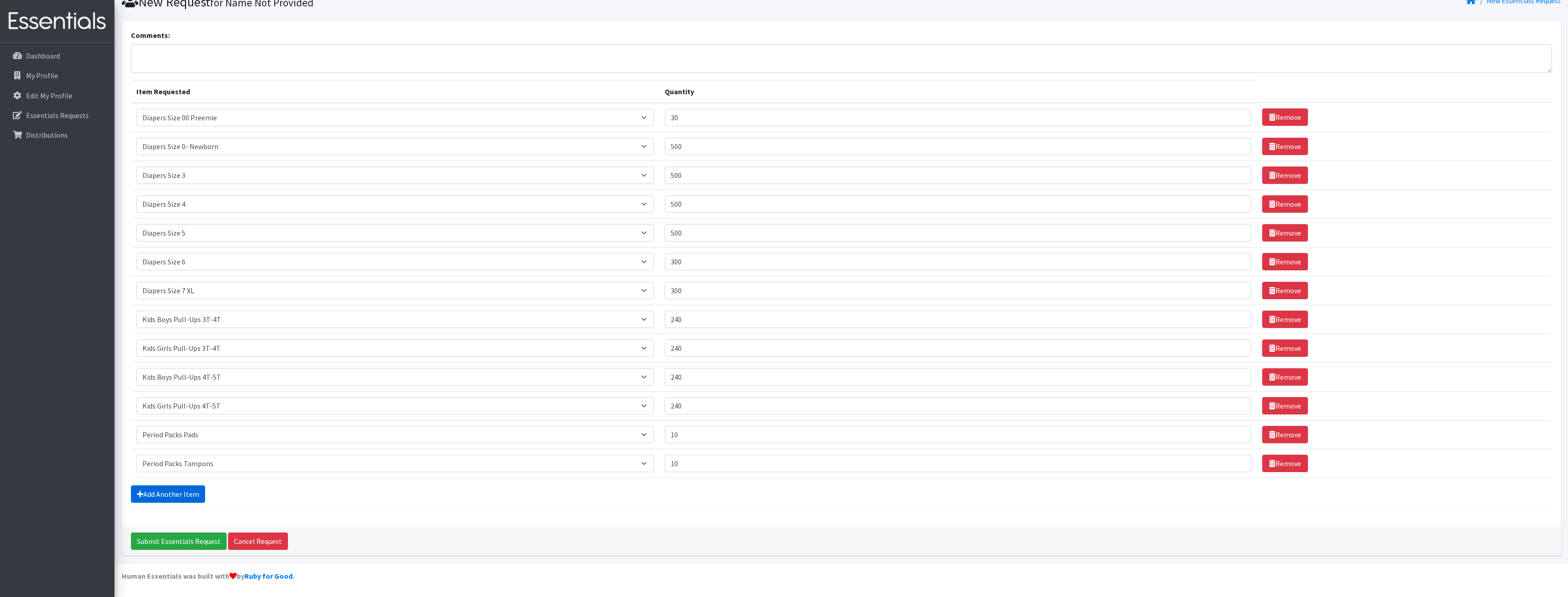
click at [171, 502] on link "Add Another Item" at bounding box center [167, 494] width 74 height 17
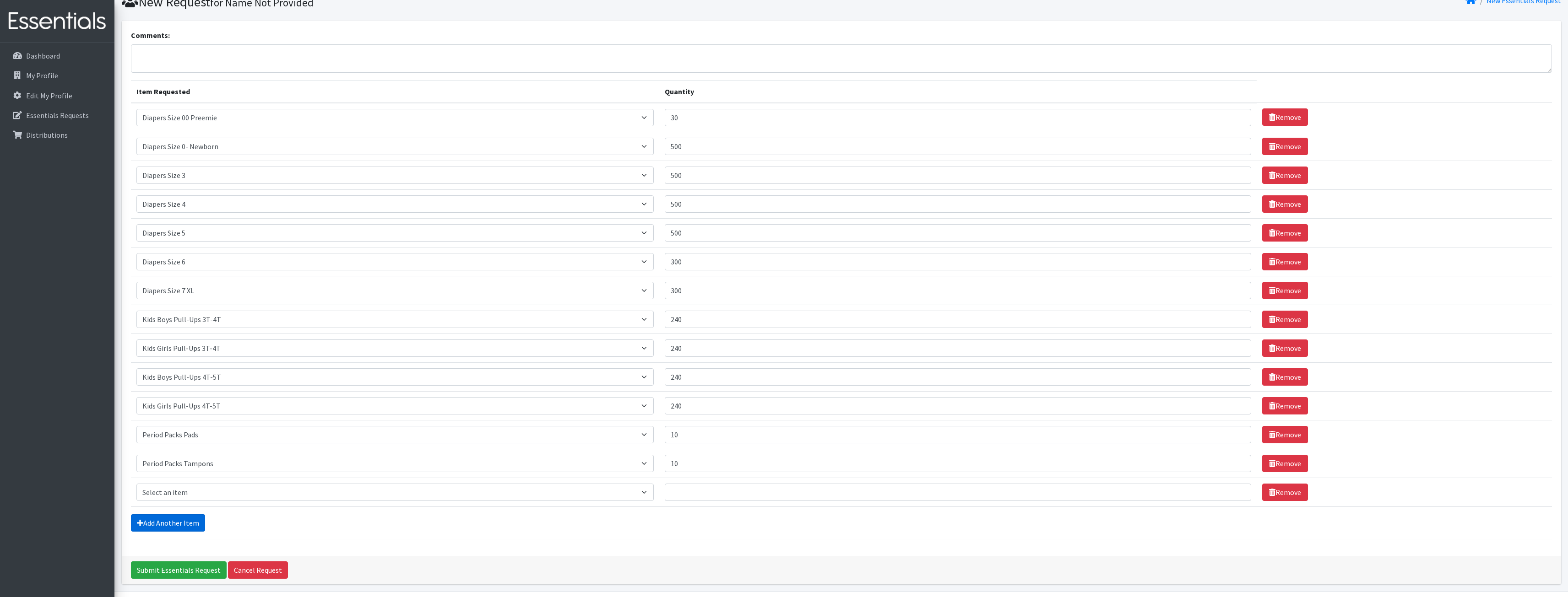
scroll to position [68, 0]
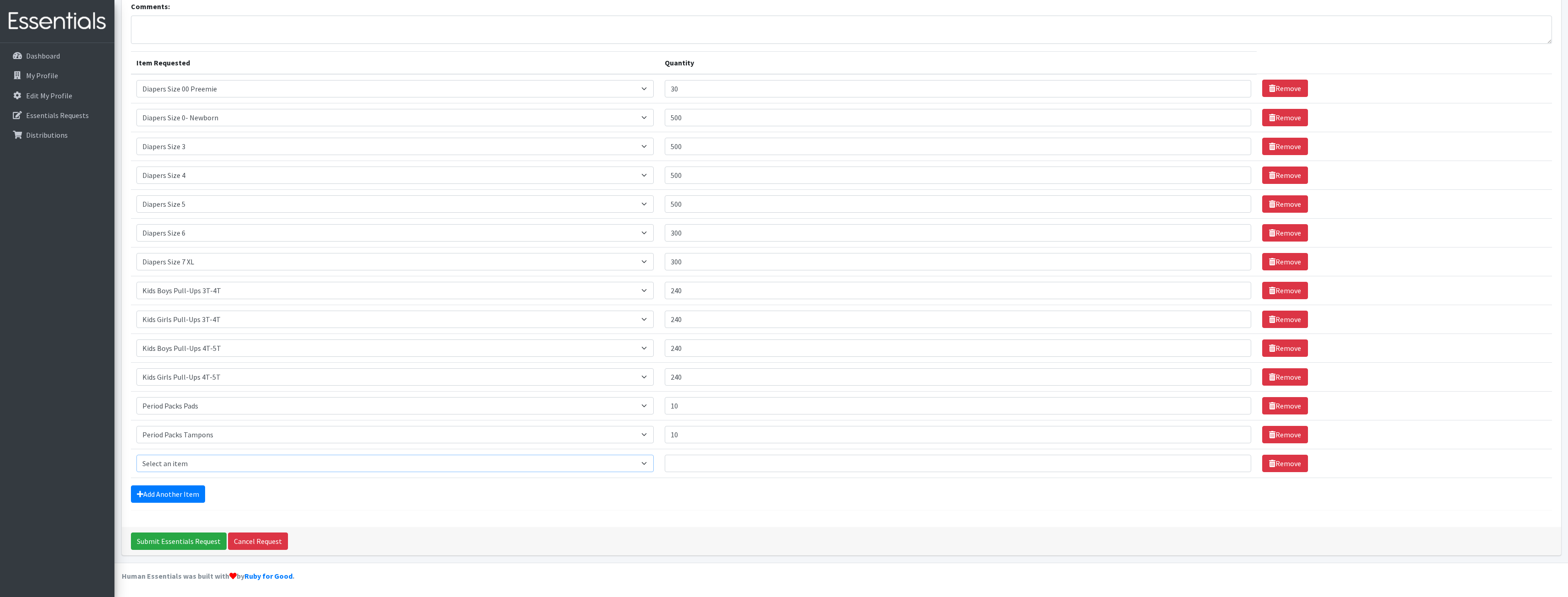
click at [191, 464] on select "Select an item Adult XXX Large Adult Large Adult XX Large Adult Medium Adult Sm…" at bounding box center [395, 463] width 517 height 17
click at [185, 468] on select "Select an item Adult XXX Large Adult Large Adult XX Large Adult Medium Adult Sm…" at bounding box center [395, 463] width 517 height 17
select select "4828"
click at [136, 455] on select "Select an item Adult XXX Large Adult Large Adult XX Large Adult Medium Adult Sm…" at bounding box center [395, 463] width 517 height 17
click at [745, 462] on input "Quantity" at bounding box center [957, 463] width 586 height 17
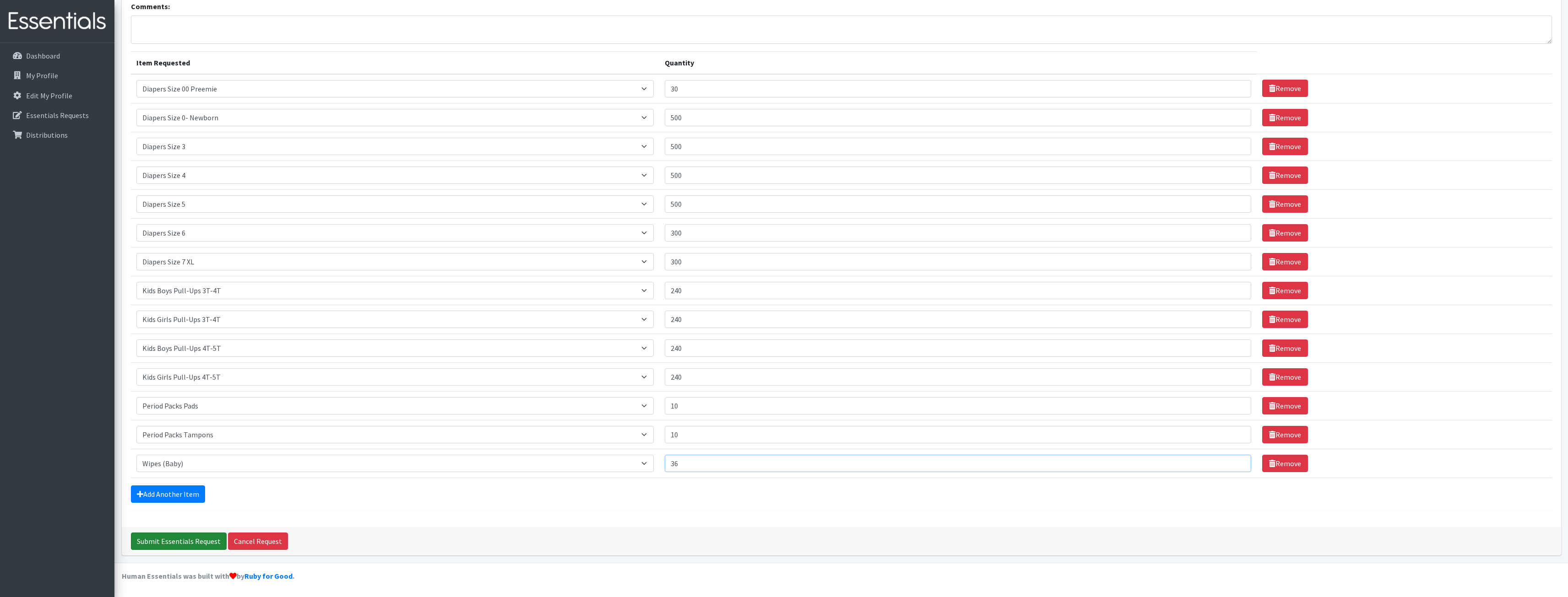
type input "36"
click at [200, 544] on input "Submit Essentials Request" at bounding box center [179, 541] width 96 height 17
click at [190, 542] on input "Submit Essentials Request" at bounding box center [179, 541] width 96 height 17
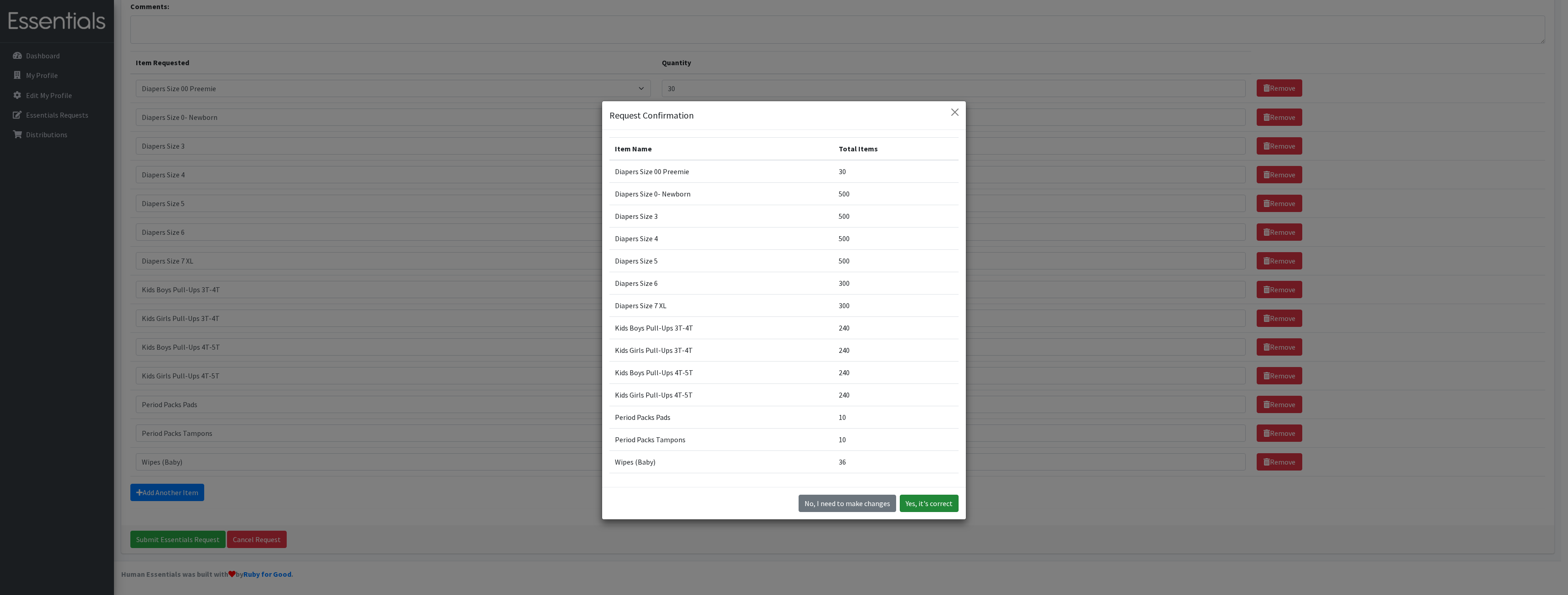
click at [941, 502] on button "Yes, it's correct" at bounding box center [929, 503] width 59 height 17
